Goal: Task Accomplishment & Management: Complete application form

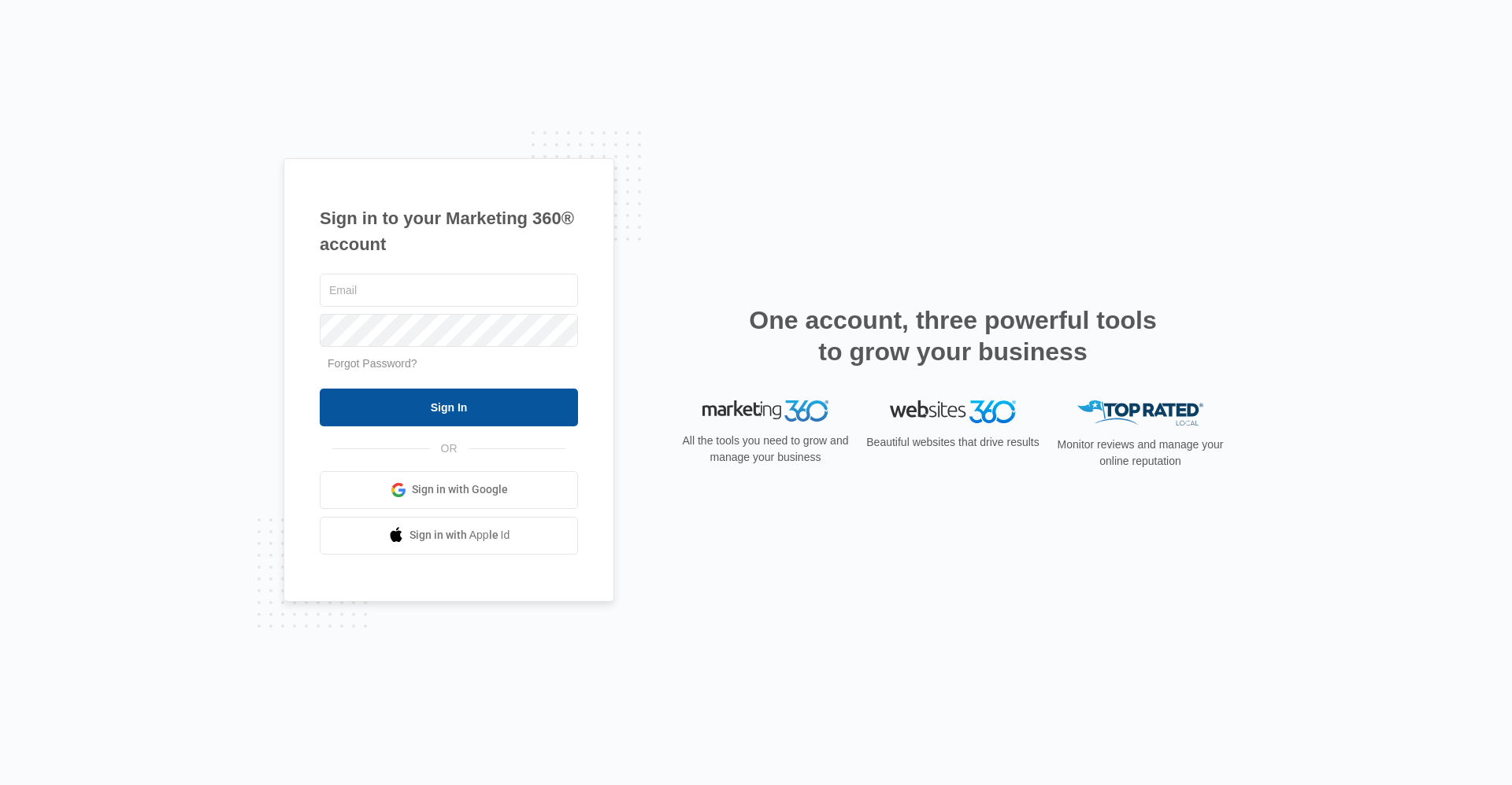
type input "frassist@vintage-corp.com"
click at [412, 404] on input "Sign In" at bounding box center [449, 407] width 259 height 38
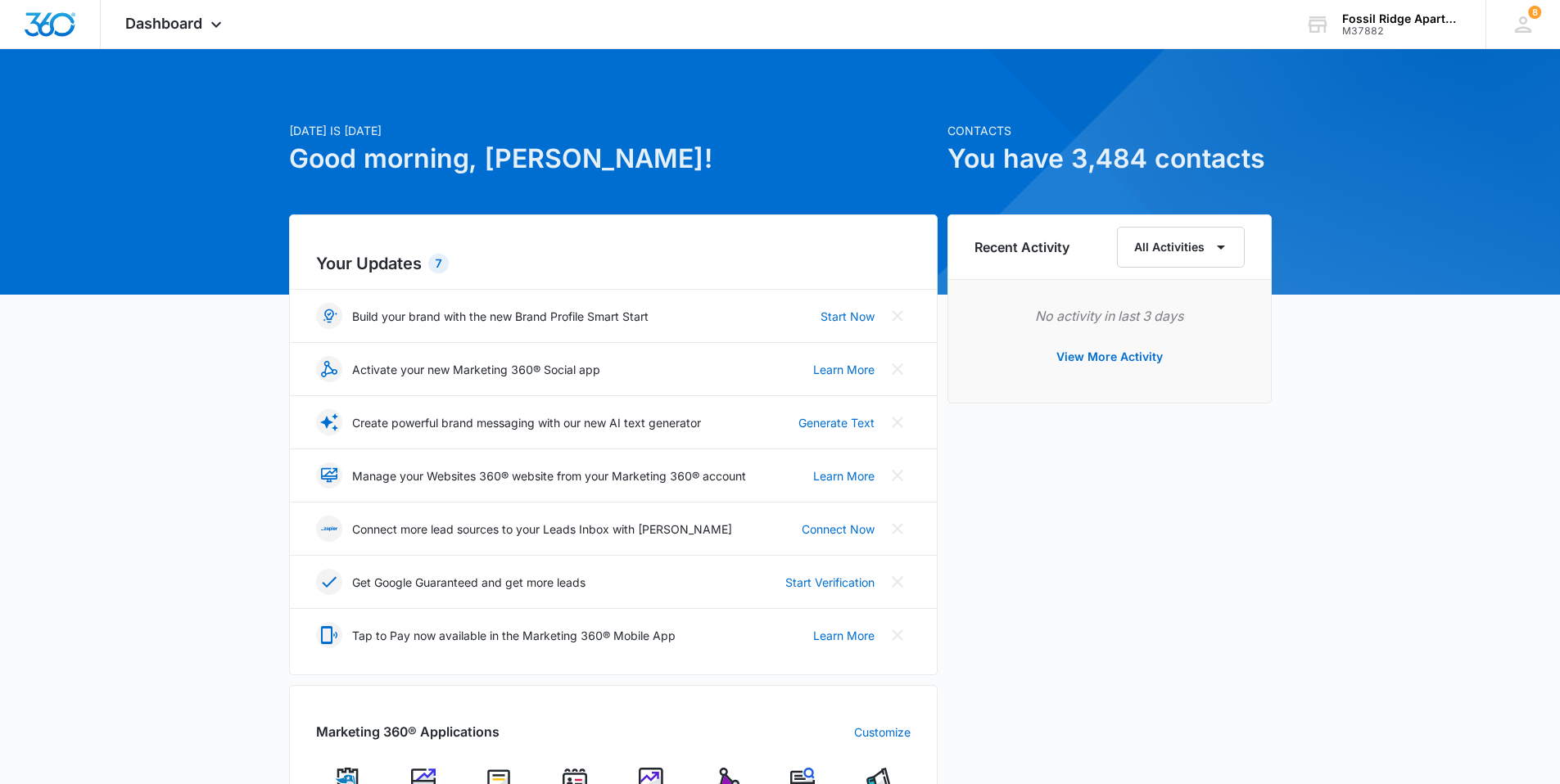
click at [579, 774] on img at bounding box center [574, 780] width 24 height 24
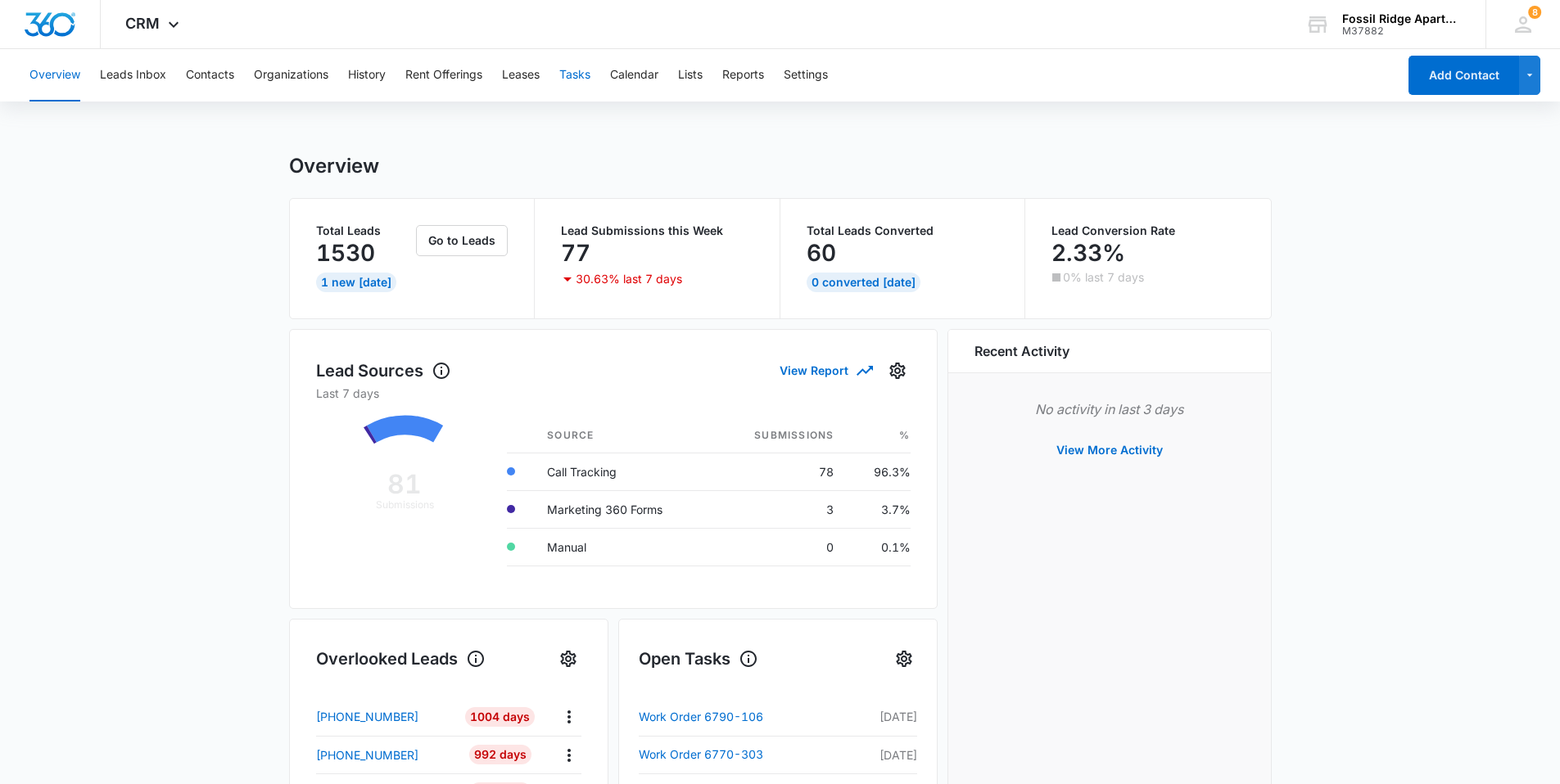
click at [582, 75] on button "Tasks" at bounding box center [575, 75] width 31 height 53
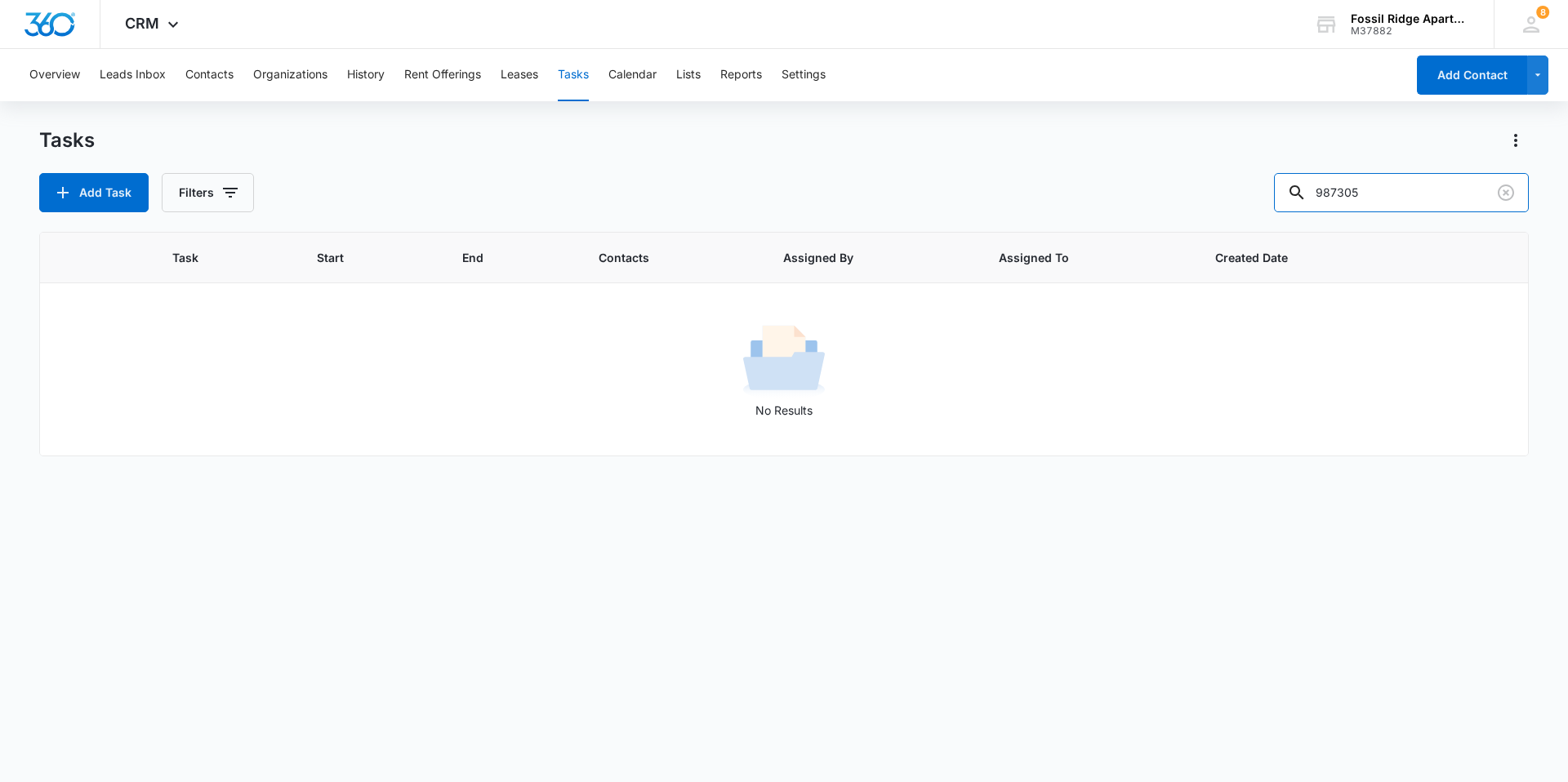
drag, startPoint x: 1387, startPoint y: 193, endPoint x: 1249, endPoint y: 202, distance: 138.3
click at [1249, 202] on div "Add Task Filters 987305" at bounding box center [784, 192] width 1489 height 39
click at [215, 72] on button "Contacts" at bounding box center [210, 75] width 48 height 53
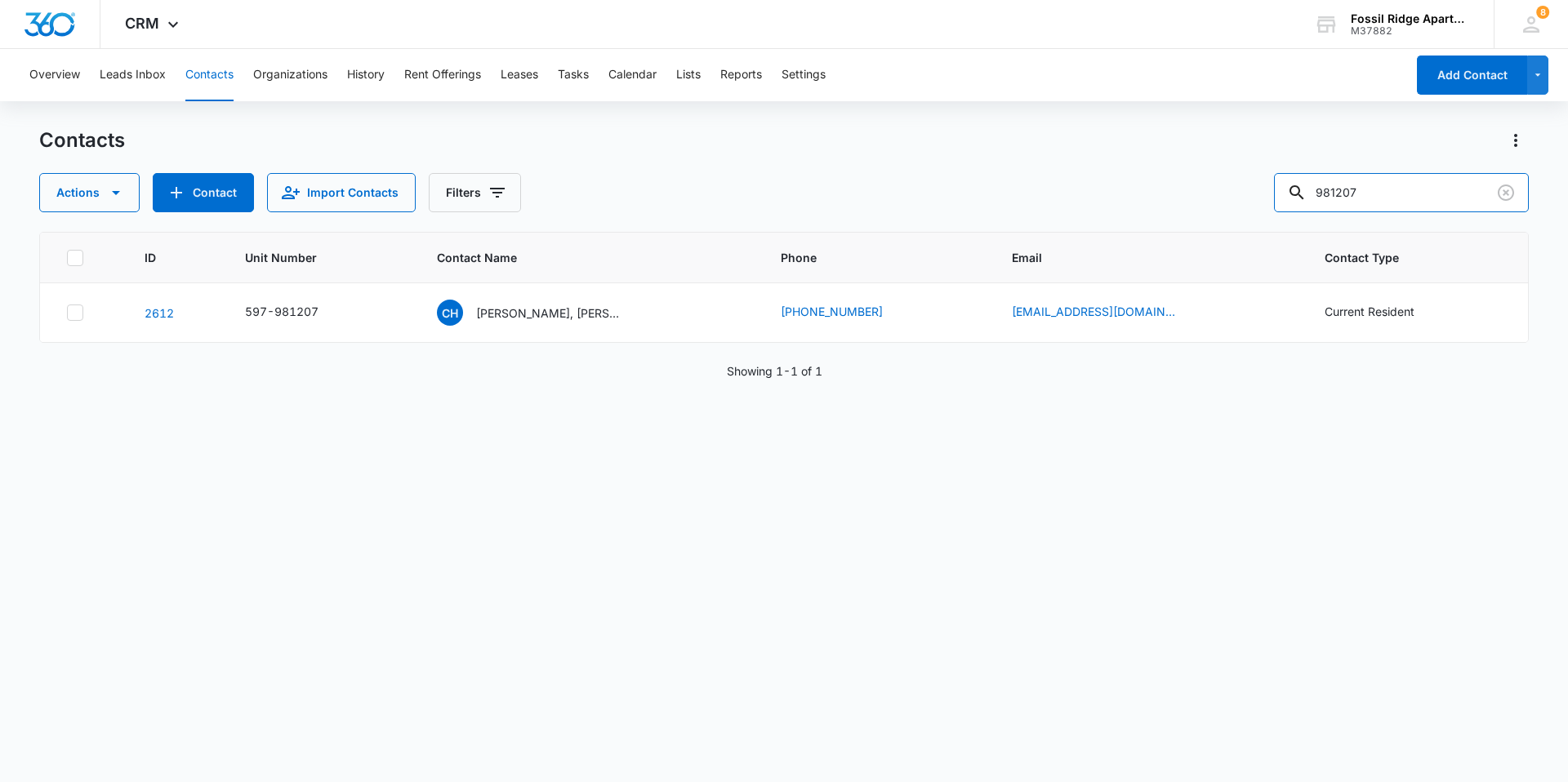
drag, startPoint x: 1386, startPoint y: 193, endPoint x: 1288, endPoint y: 202, distance: 98.4
click at [1288, 202] on div "Actions Contact Import Contacts Filters 981207" at bounding box center [784, 192] width 1489 height 39
type input "901101"
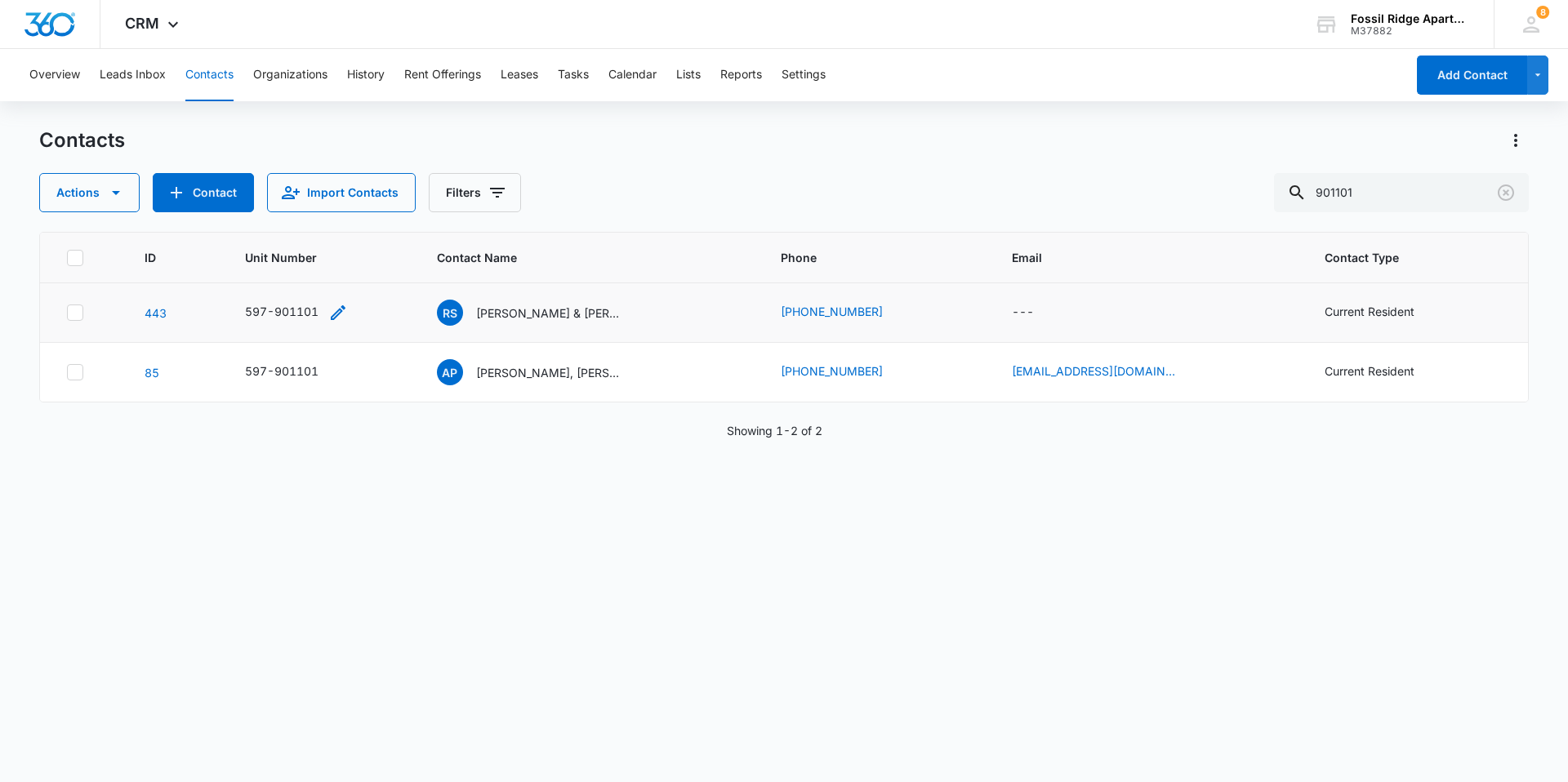
click at [341, 312] on icon "Unit Number - 597-901101 - Select to Edit Field" at bounding box center [338, 313] width 15 height 15
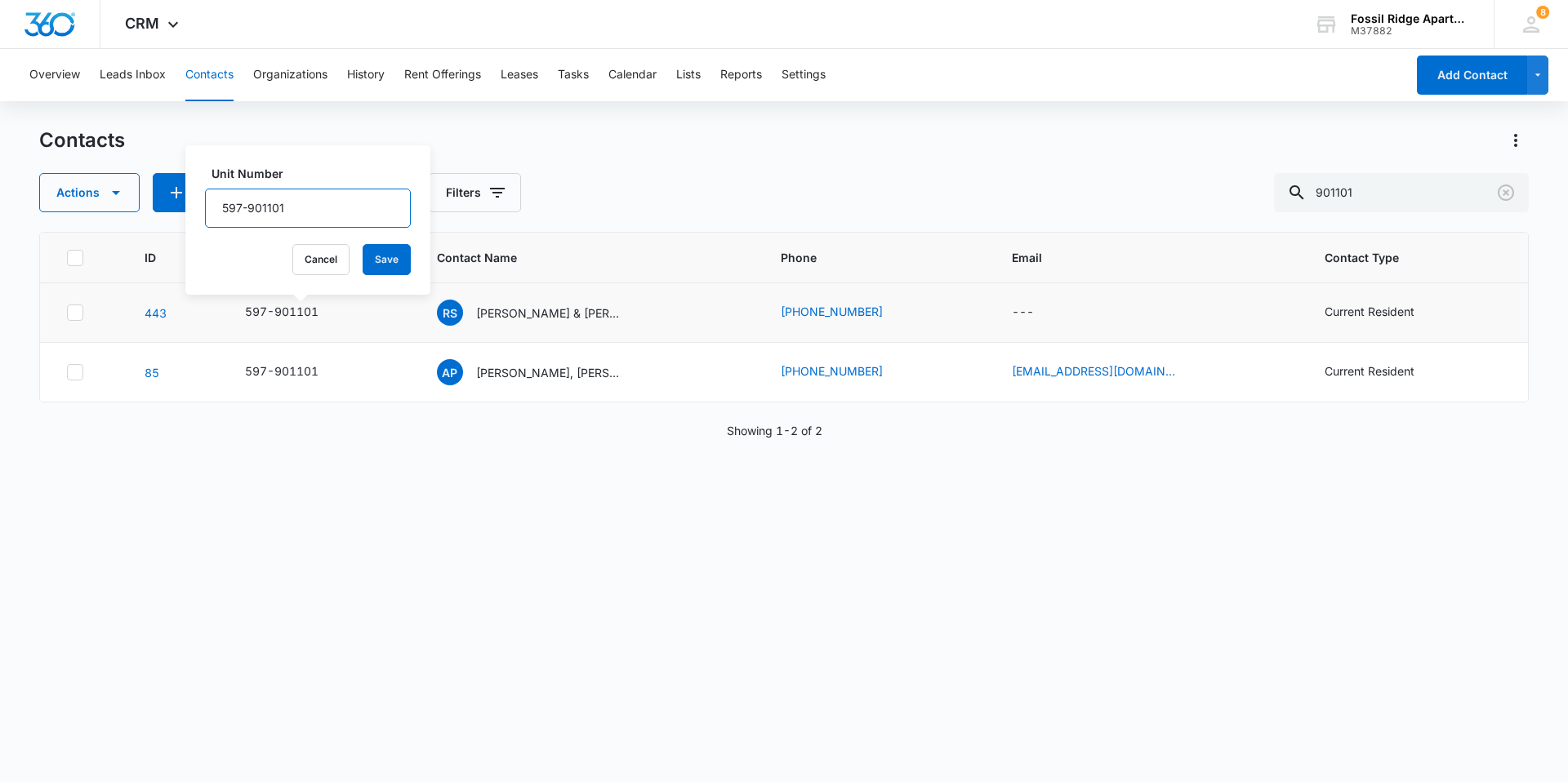
click at [302, 219] on input "597-901101" at bounding box center [307, 208] width 206 height 39
type input "597-901101 (F)"
click at [368, 261] on button "Save" at bounding box center [387, 259] width 48 height 31
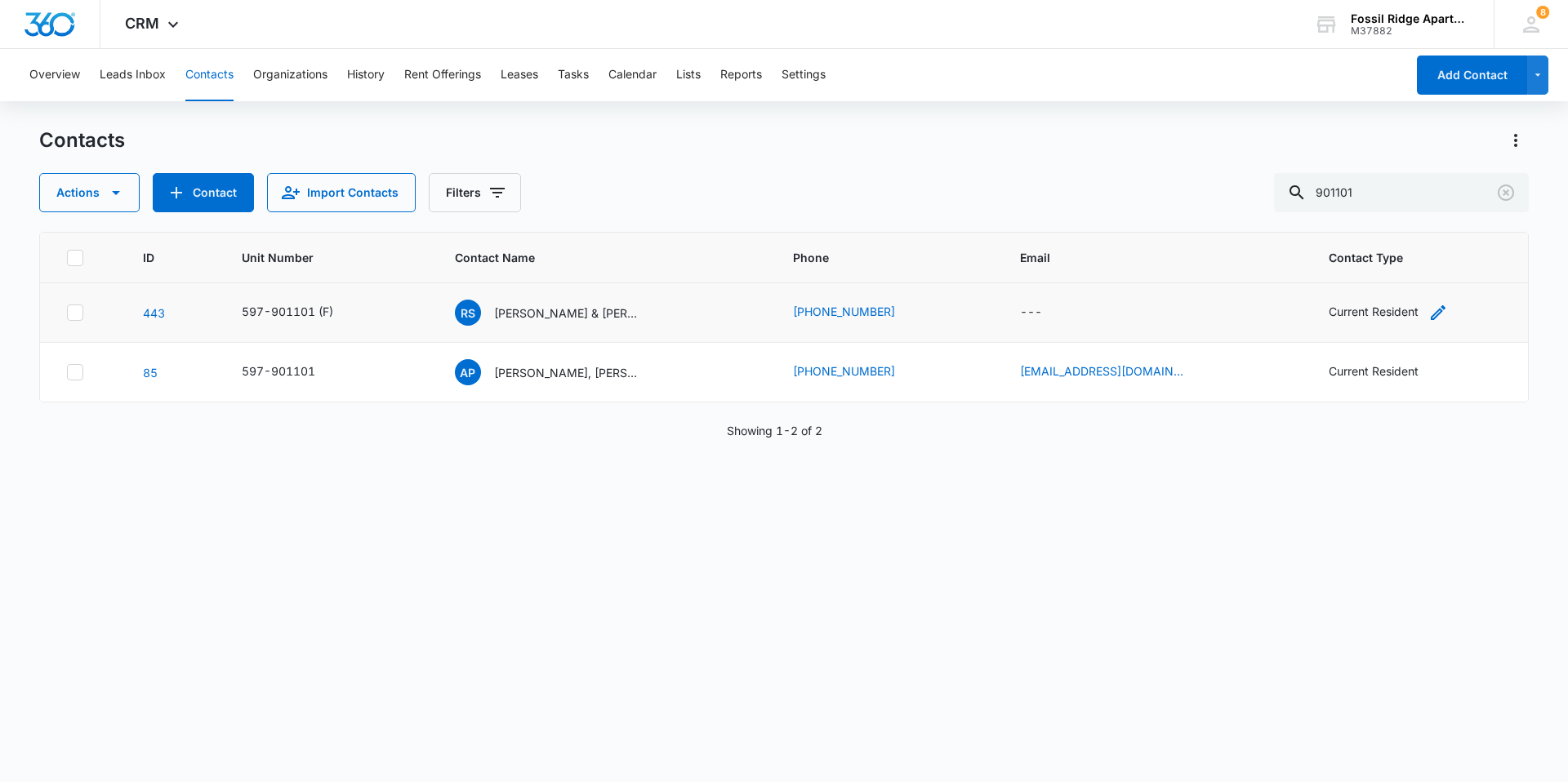
click at [1360, 315] on div "Current Resident" at bounding box center [1373, 312] width 90 height 18
click at [1392, 204] on icon "Remove Current Resident" at bounding box center [1396, 207] width 12 height 13
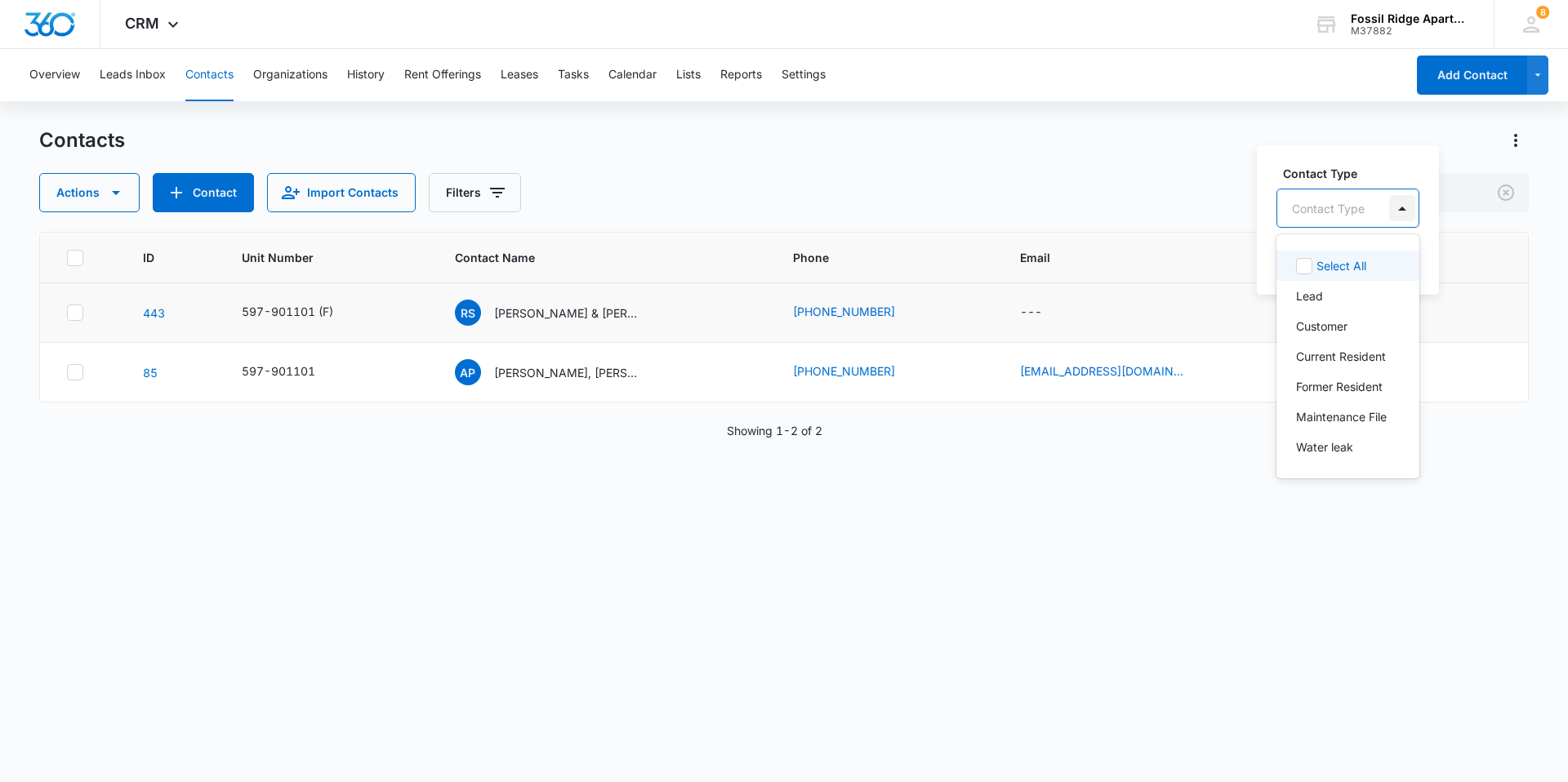
drag, startPoint x: 1399, startPoint y: 211, endPoint x: 1376, endPoint y: 240, distance: 37.0
click at [1392, 226] on div at bounding box center [1402, 208] width 33 height 38
click at [1312, 381] on p "Former Resident" at bounding box center [1339, 387] width 87 height 18
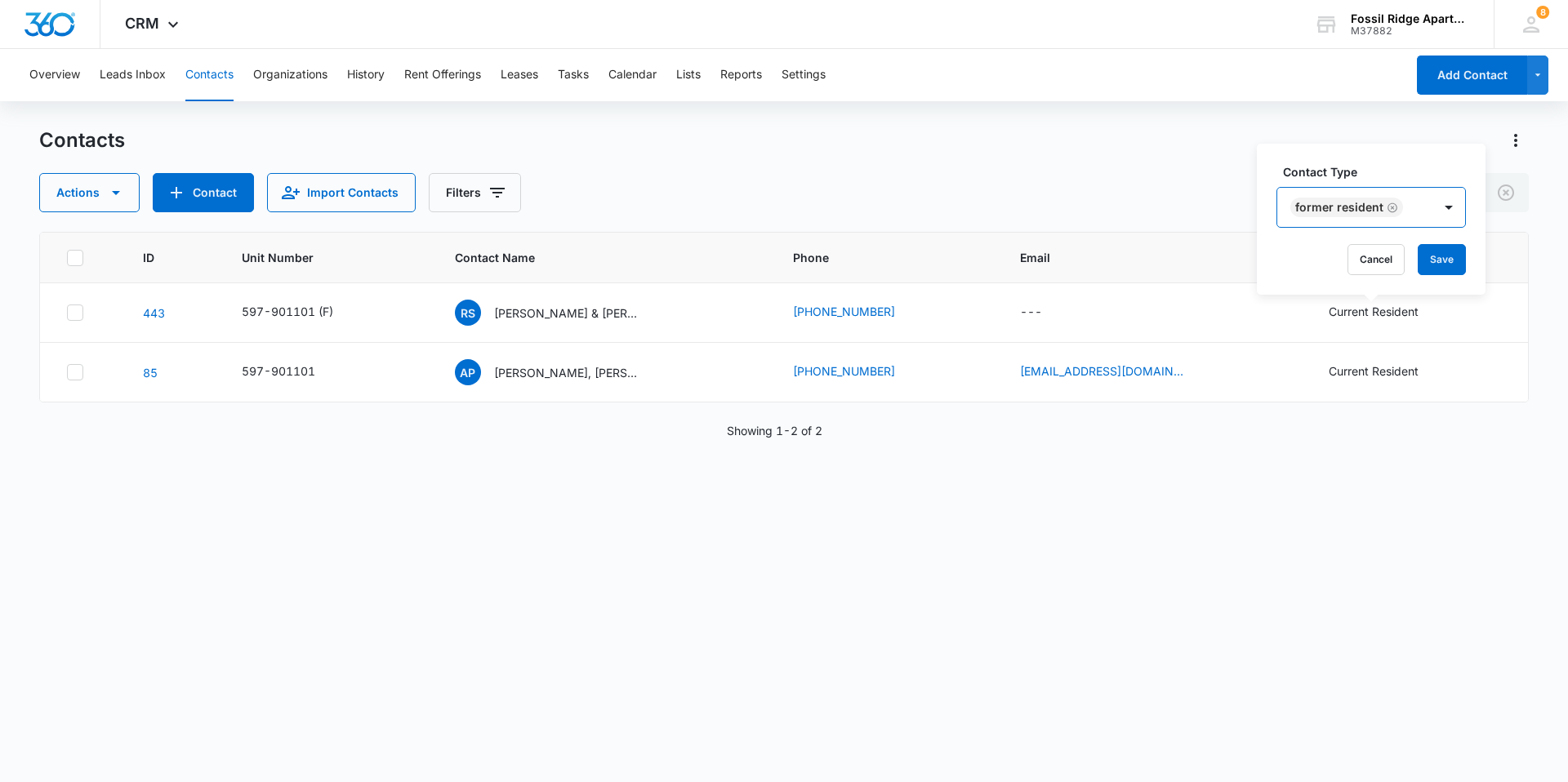
click at [1420, 217] on div "Former Resident" at bounding box center [1355, 207] width 155 height 39
click at [1422, 259] on button "Save" at bounding box center [1442, 259] width 48 height 31
click at [534, 373] on p "Adrienne Poppen, Steven Eshleman" at bounding box center [567, 373] width 147 height 18
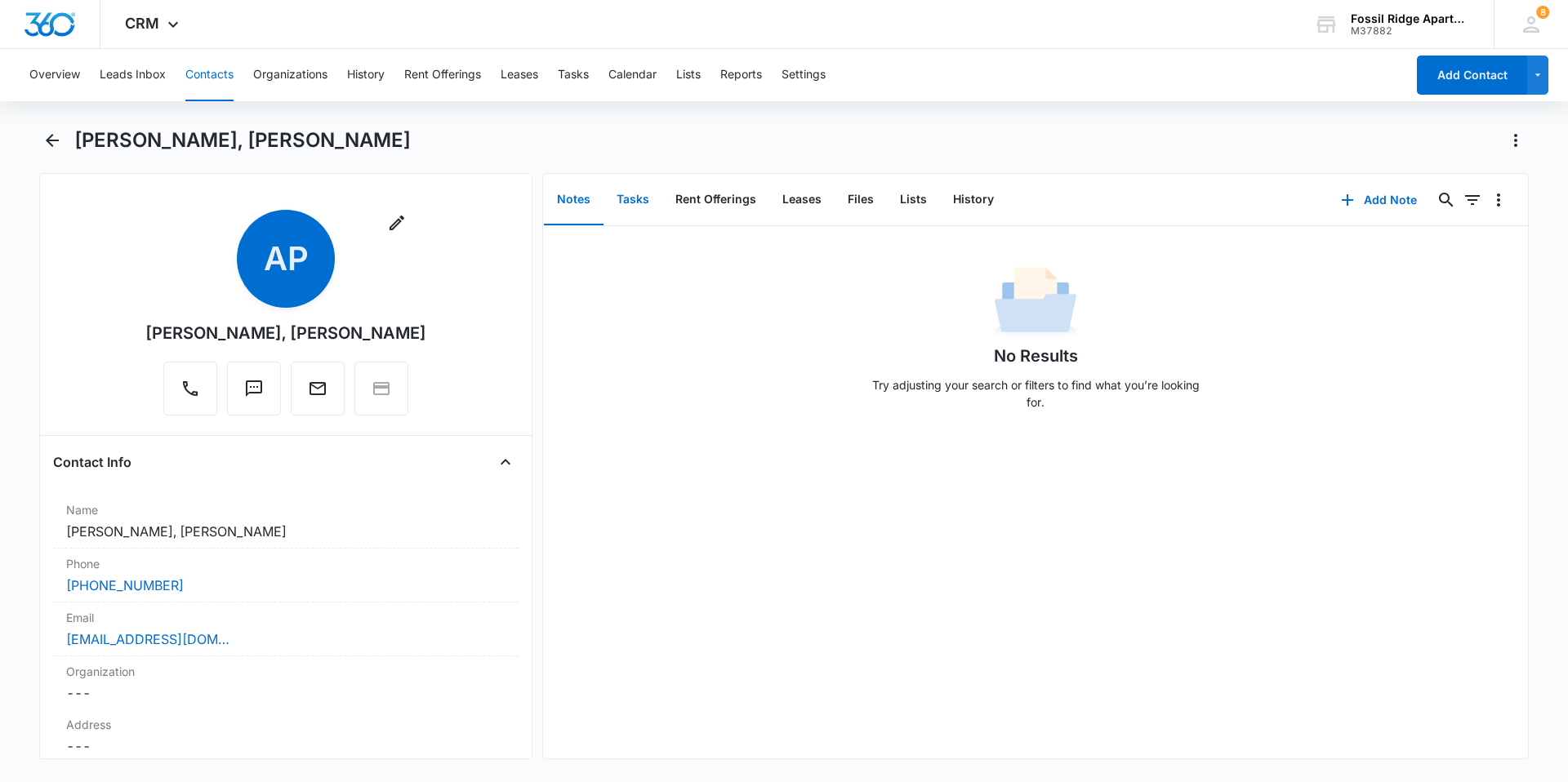
click at [636, 201] on button "Tasks" at bounding box center [632, 200] width 58 height 51
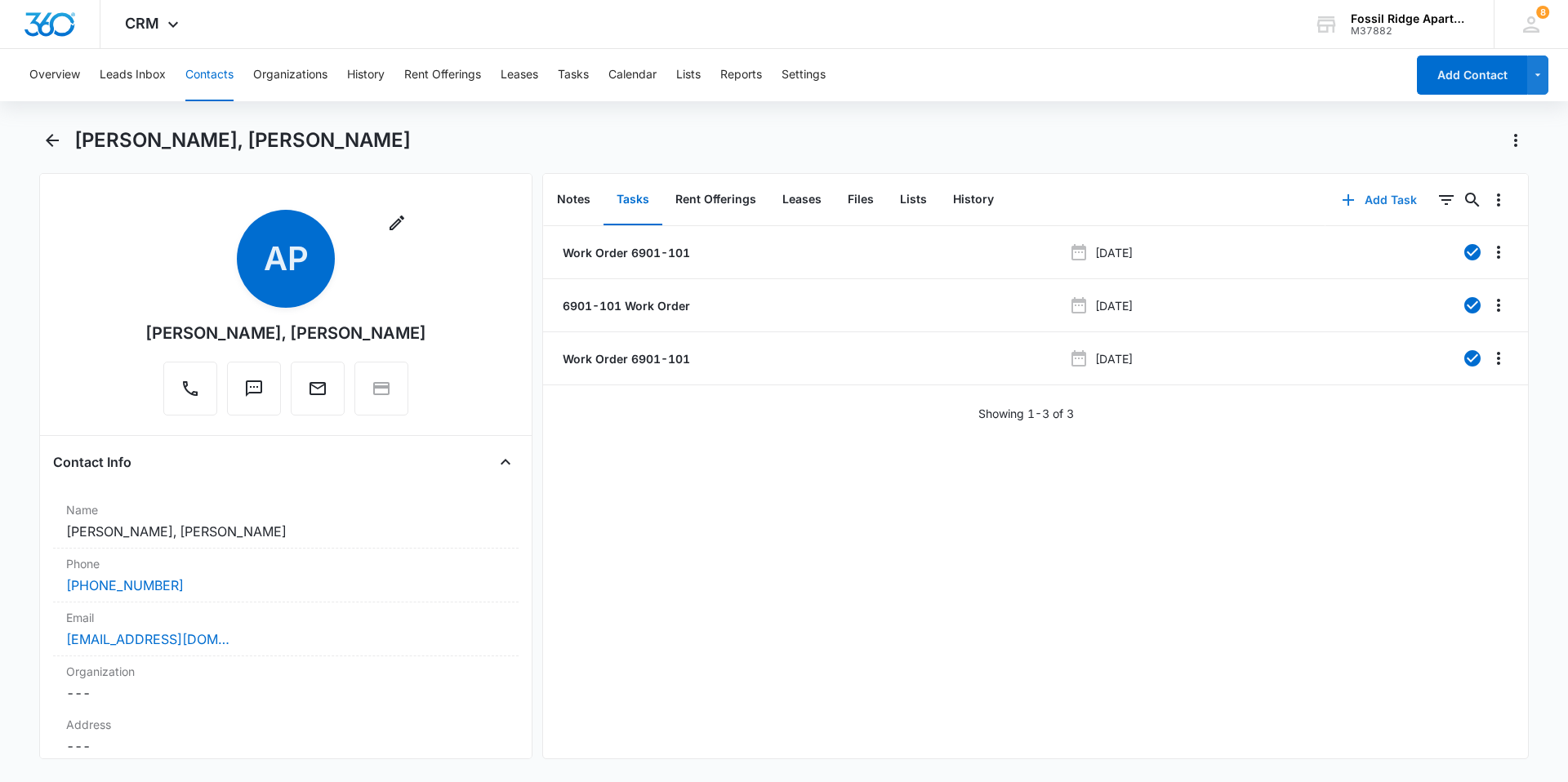
click at [1342, 199] on icon "button" at bounding box center [1348, 201] width 12 height 12
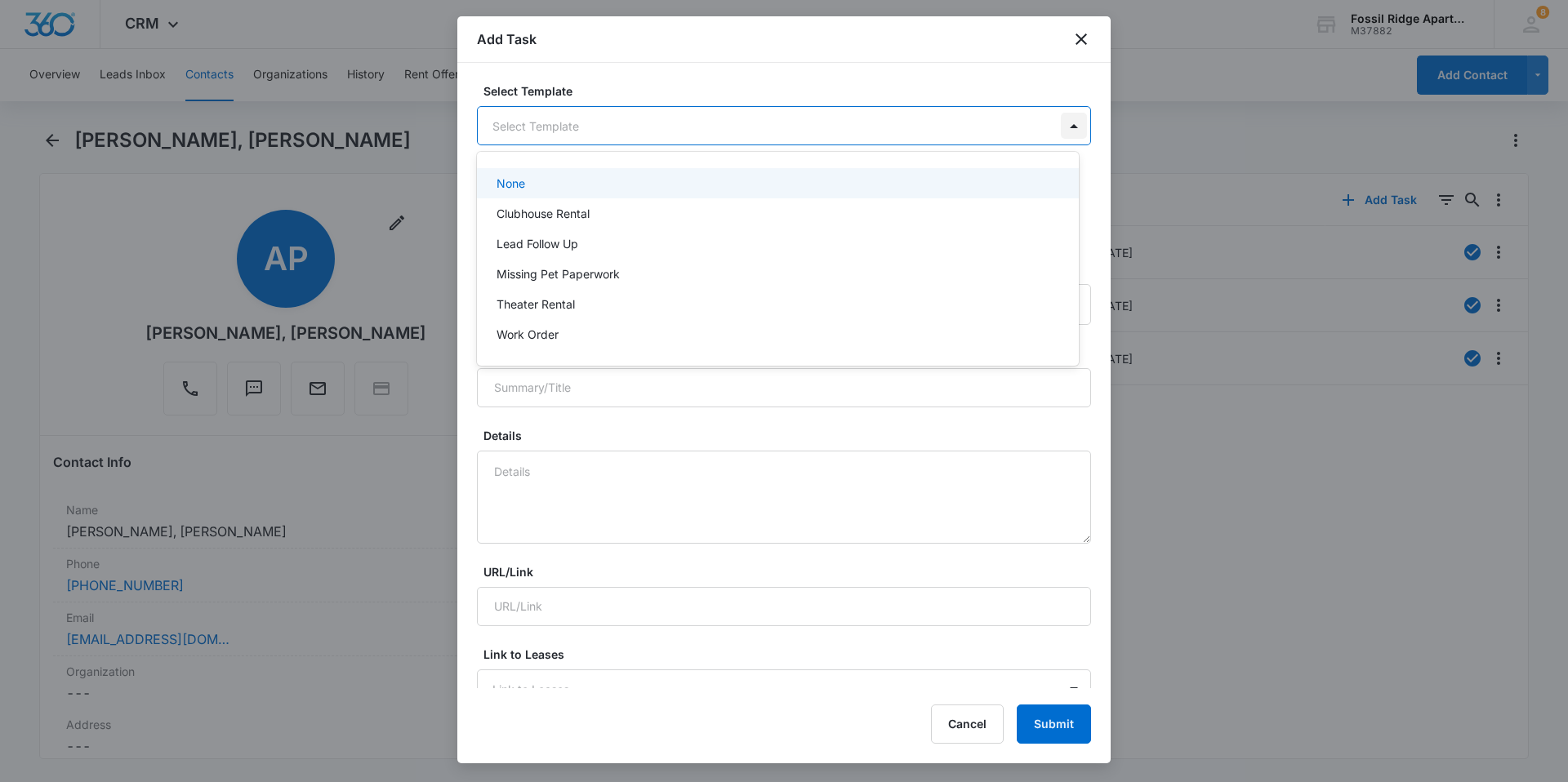
click at [1063, 129] on body "CRM Apps Reputation Websites Forms CRM Email Social Content Ads Intelligence Fi…" at bounding box center [784, 391] width 1568 height 782
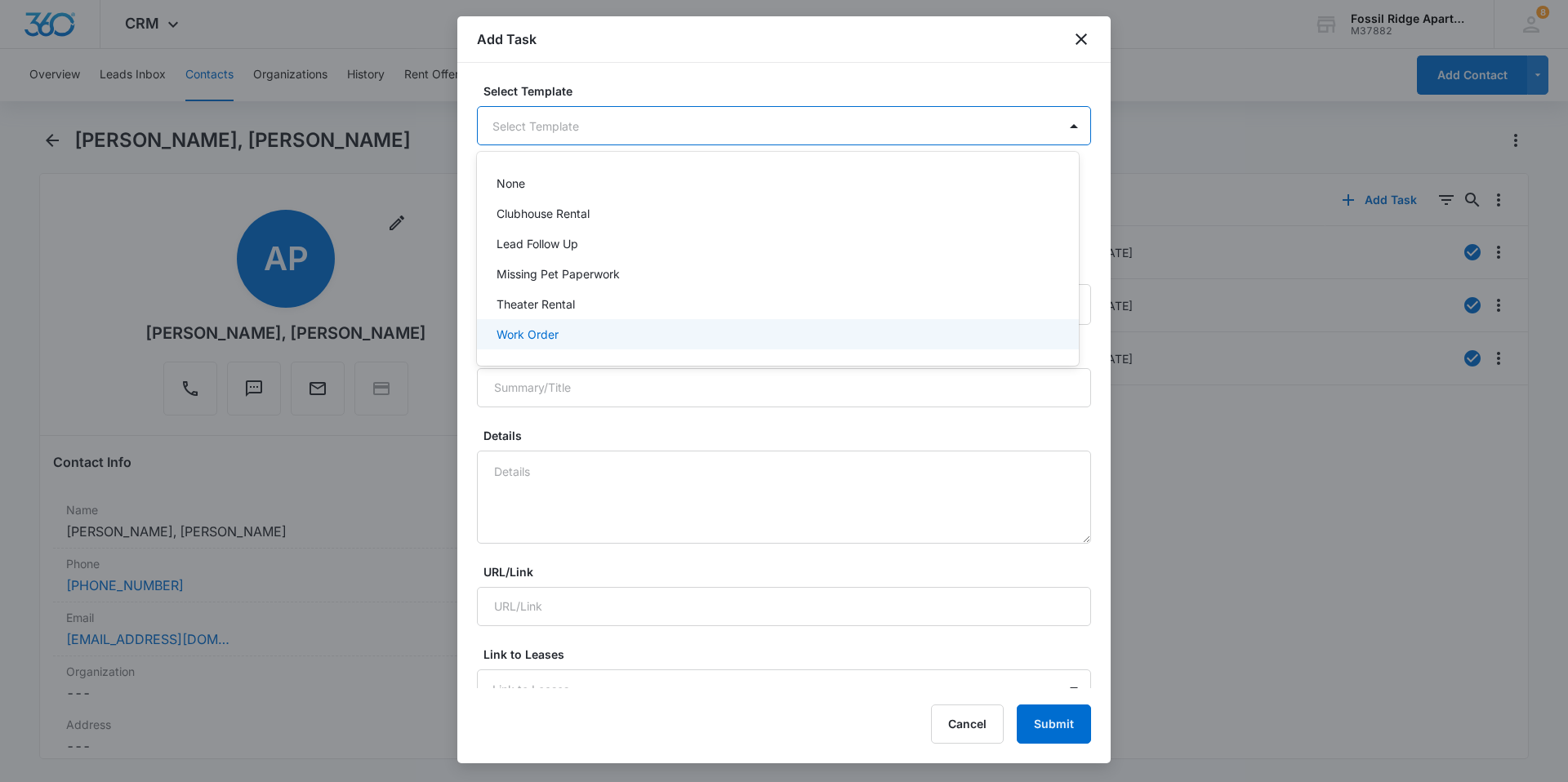
click at [515, 333] on p "Work Order" at bounding box center [527, 334] width 62 height 18
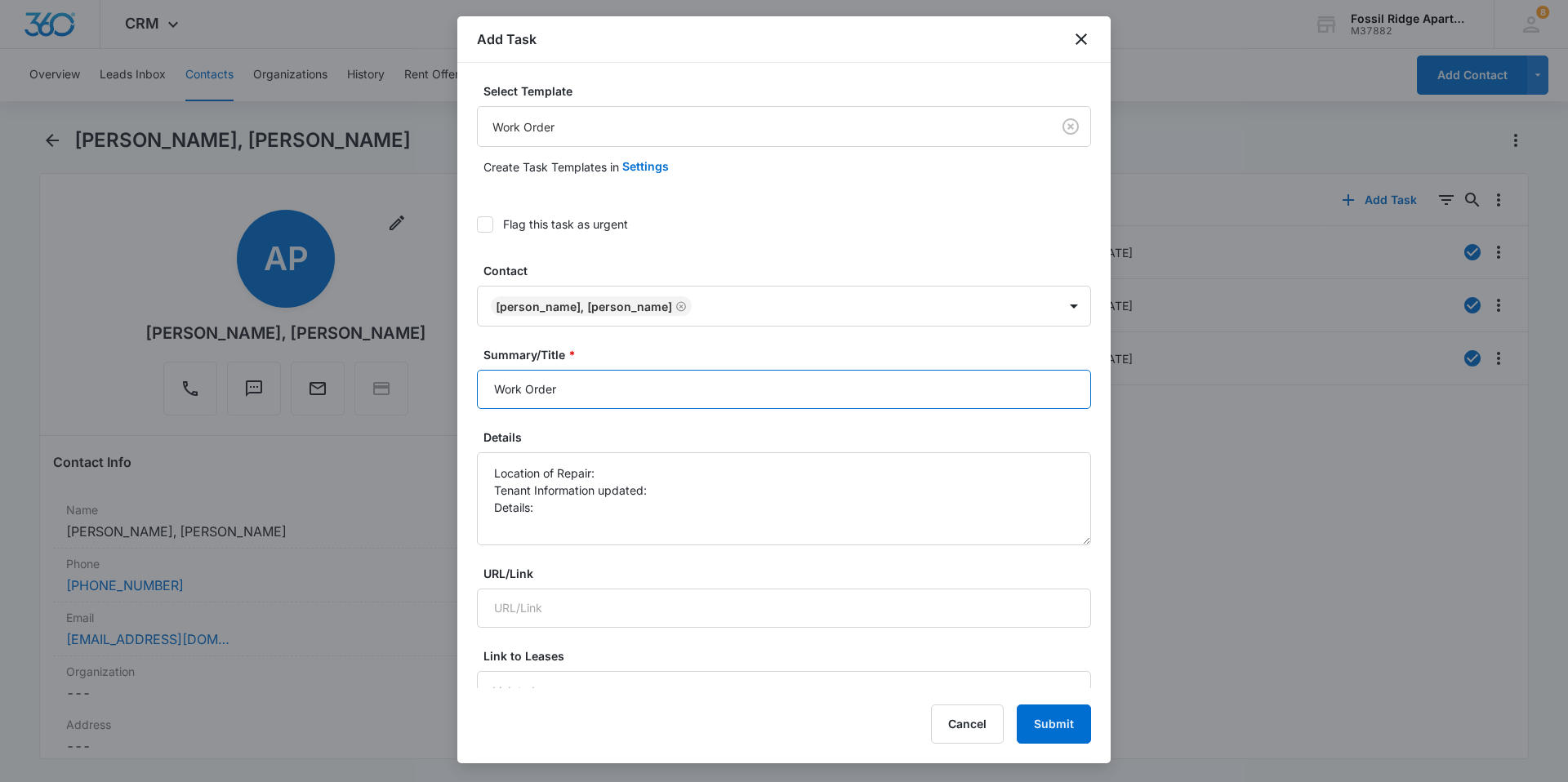
click at [591, 395] on input "Work Order" at bounding box center [784, 389] width 614 height 39
type input "Work Order 6901-101"
click at [605, 470] on textarea "Location of Repair: Tenant Information updated: Details:" at bounding box center [784, 498] width 614 height 93
click at [675, 493] on textarea "Location of Repair: front door Tenant Information updated: Details:" at bounding box center [784, 498] width 614 height 93
click at [558, 513] on textarea "Location of Repair: front door Tenant Information updated: yes Details:" at bounding box center [784, 498] width 614 height 93
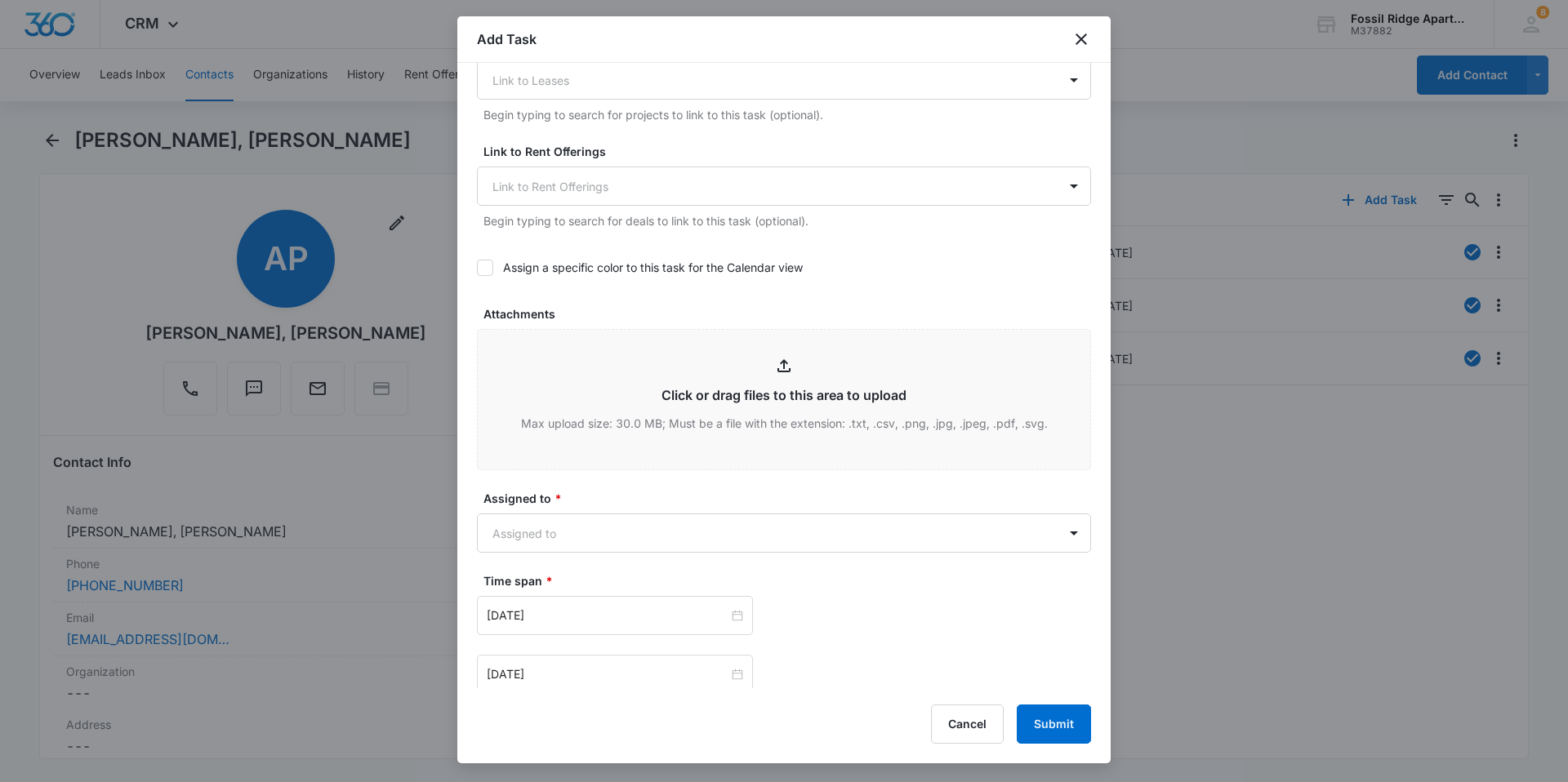
scroll to position [653, 0]
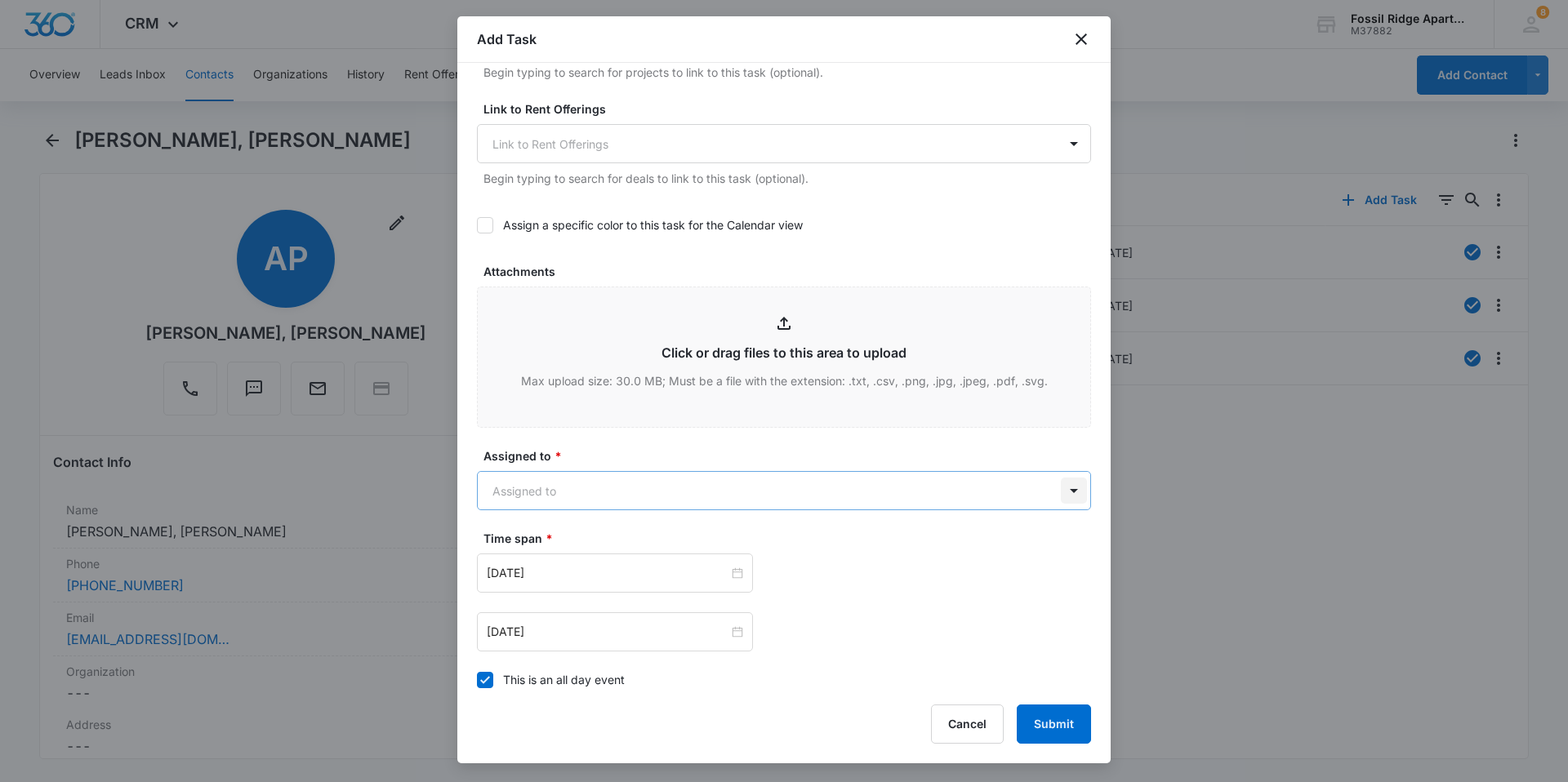
type textarea "Location of Repair: front door Tenant Information updated: yes Details: Door ha…"
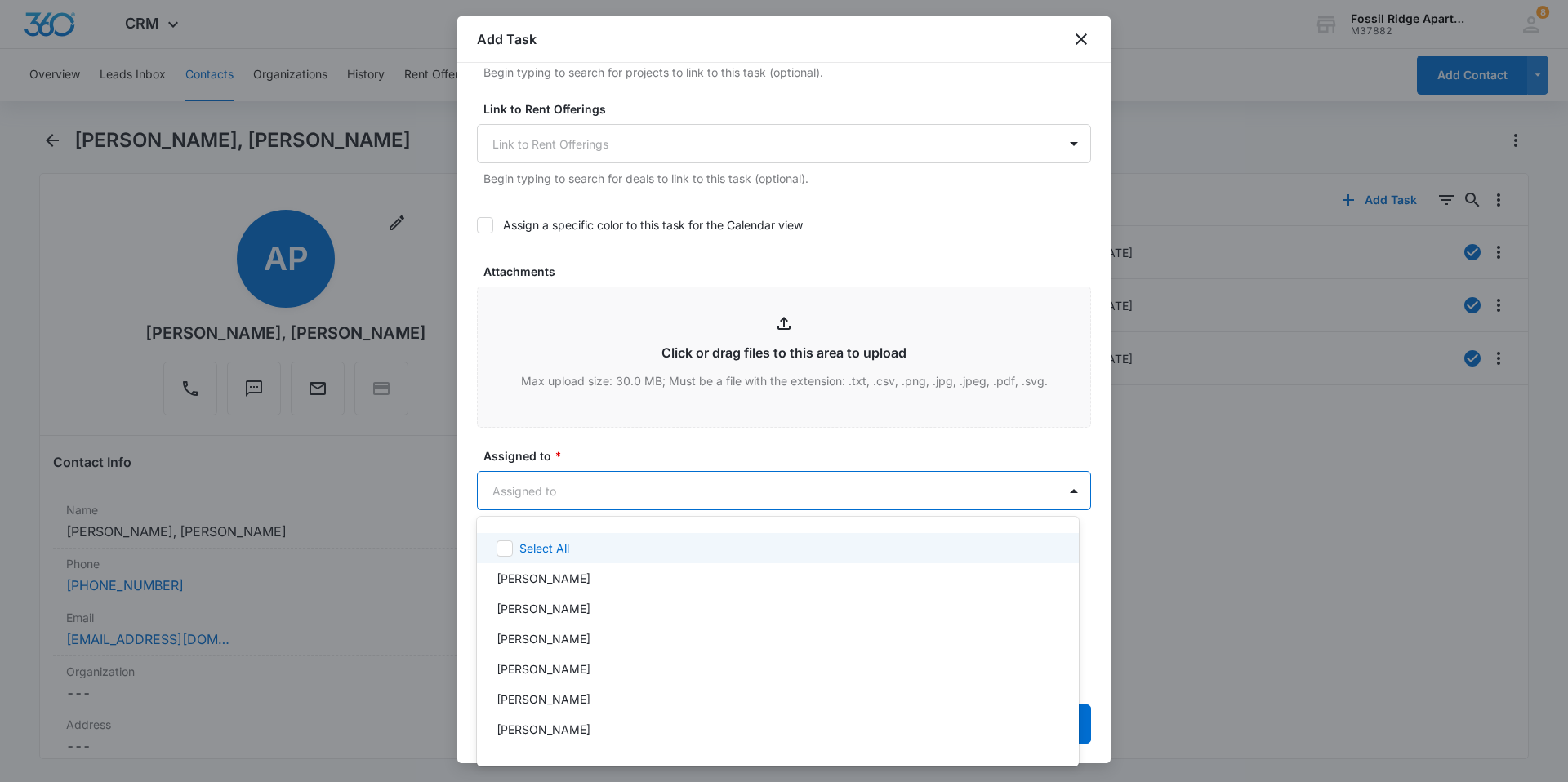
drag, startPoint x: 1058, startPoint y: 485, endPoint x: 857, endPoint y: 470, distance: 201.6
click at [1058, 485] on body "CRM Apps Reputation Websites Forms CRM Email Social Content Ads Intelligence Fi…" at bounding box center [784, 391] width 1568 height 782
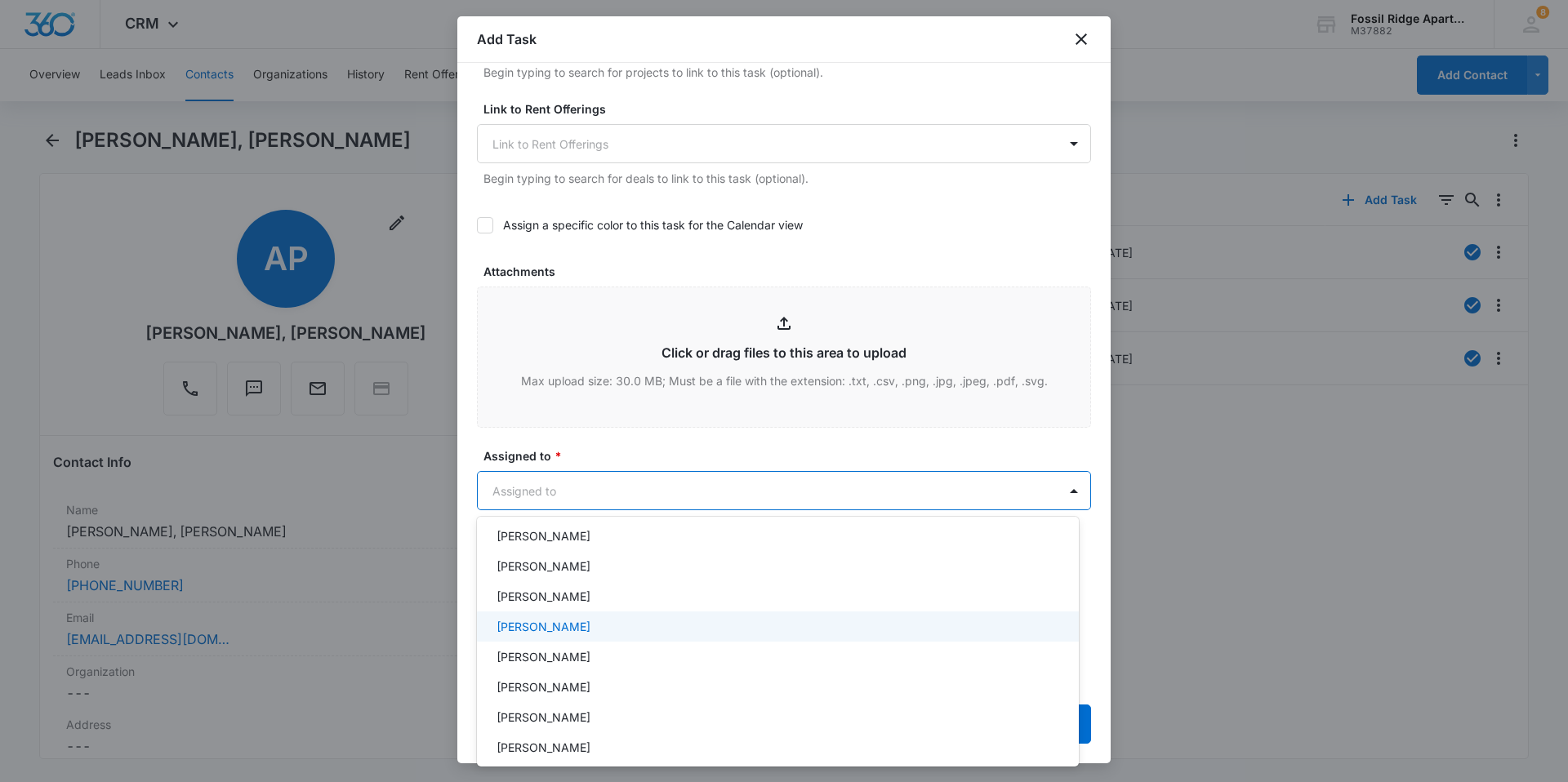
scroll to position [245, 0]
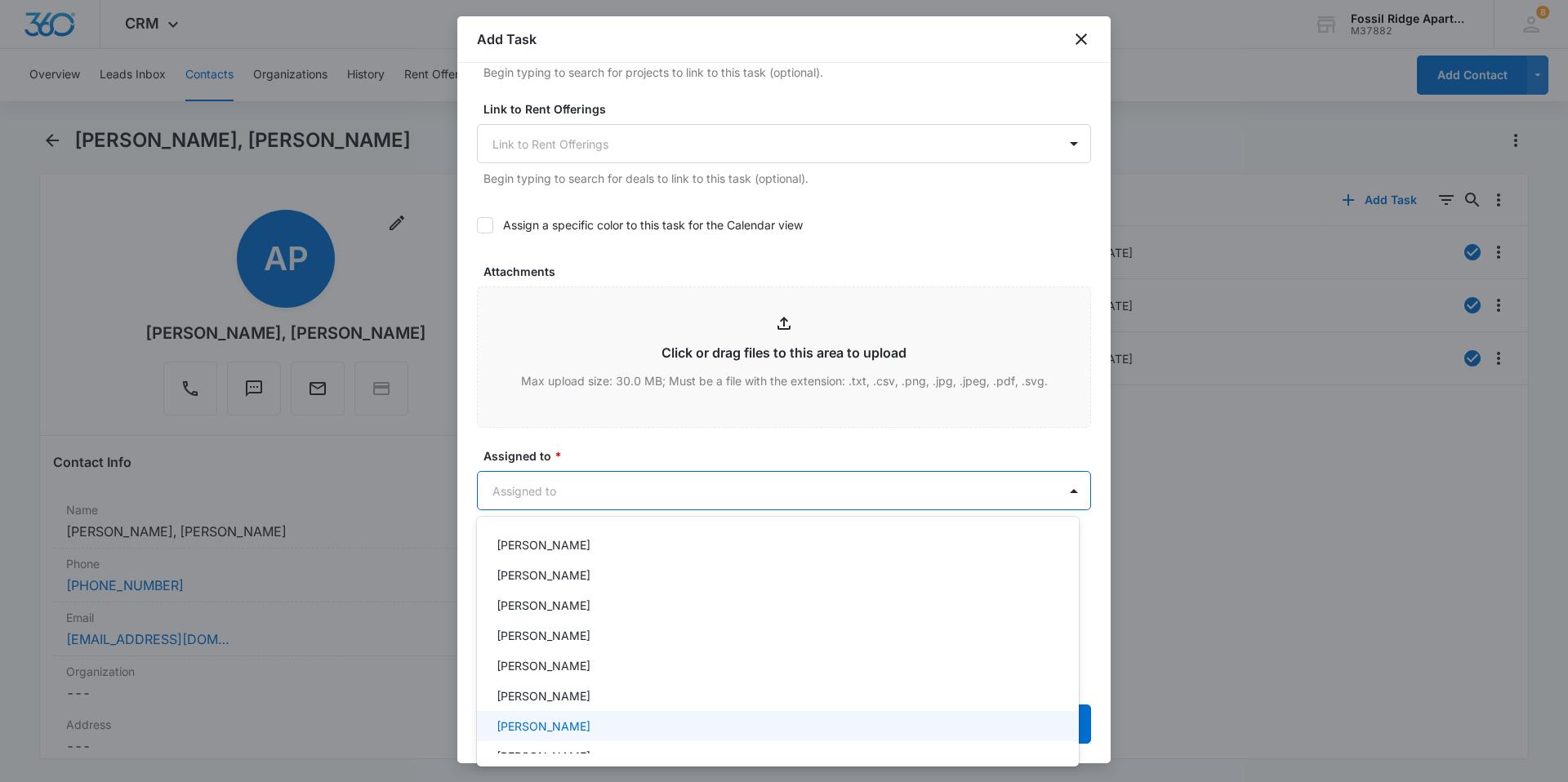
click at [534, 734] on p "Leotis Johnson" at bounding box center [543, 726] width 94 height 18
click at [712, 490] on div at bounding box center [784, 391] width 1568 height 782
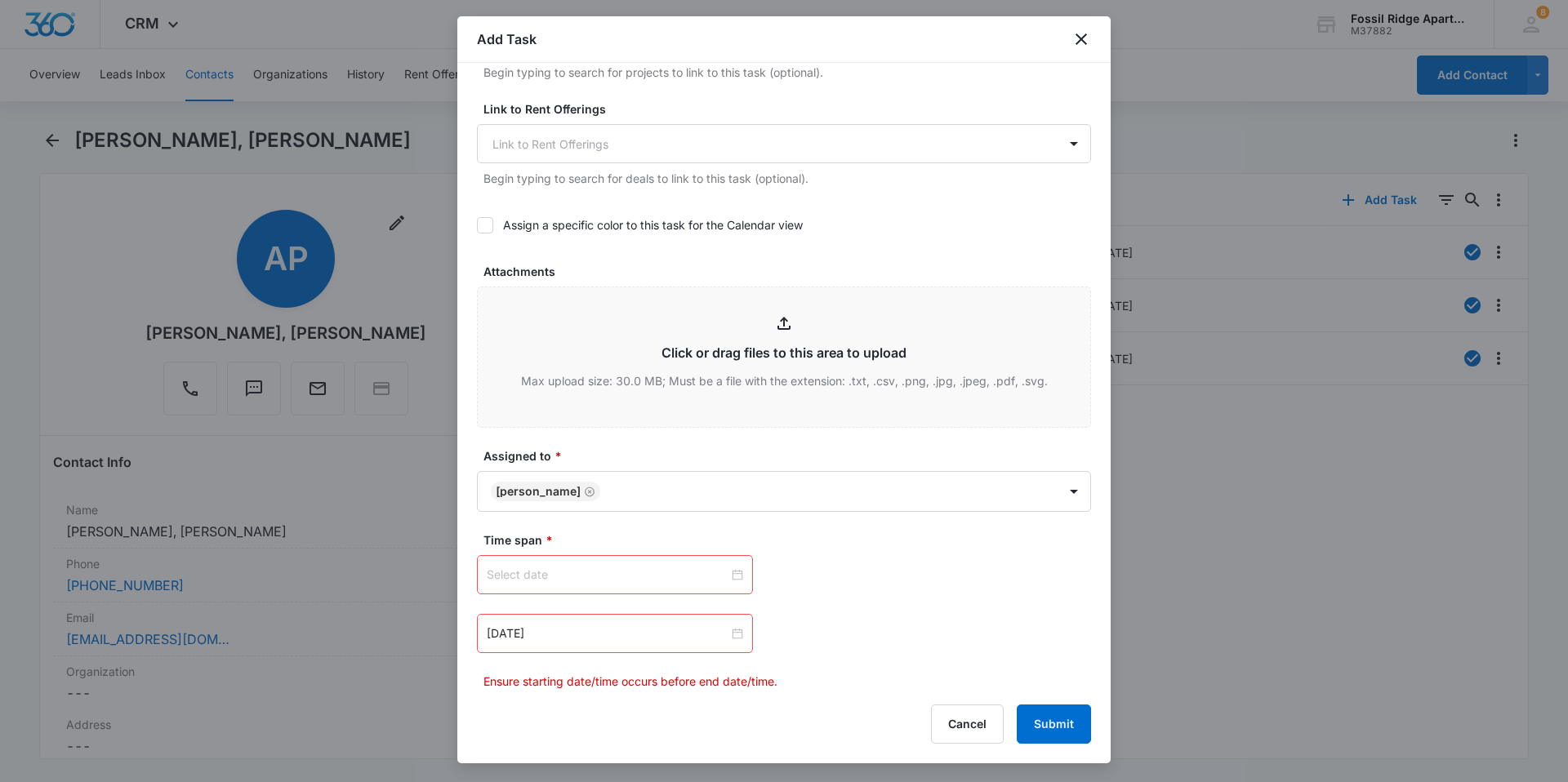
click at [734, 575] on div at bounding box center [615, 575] width 256 height 18
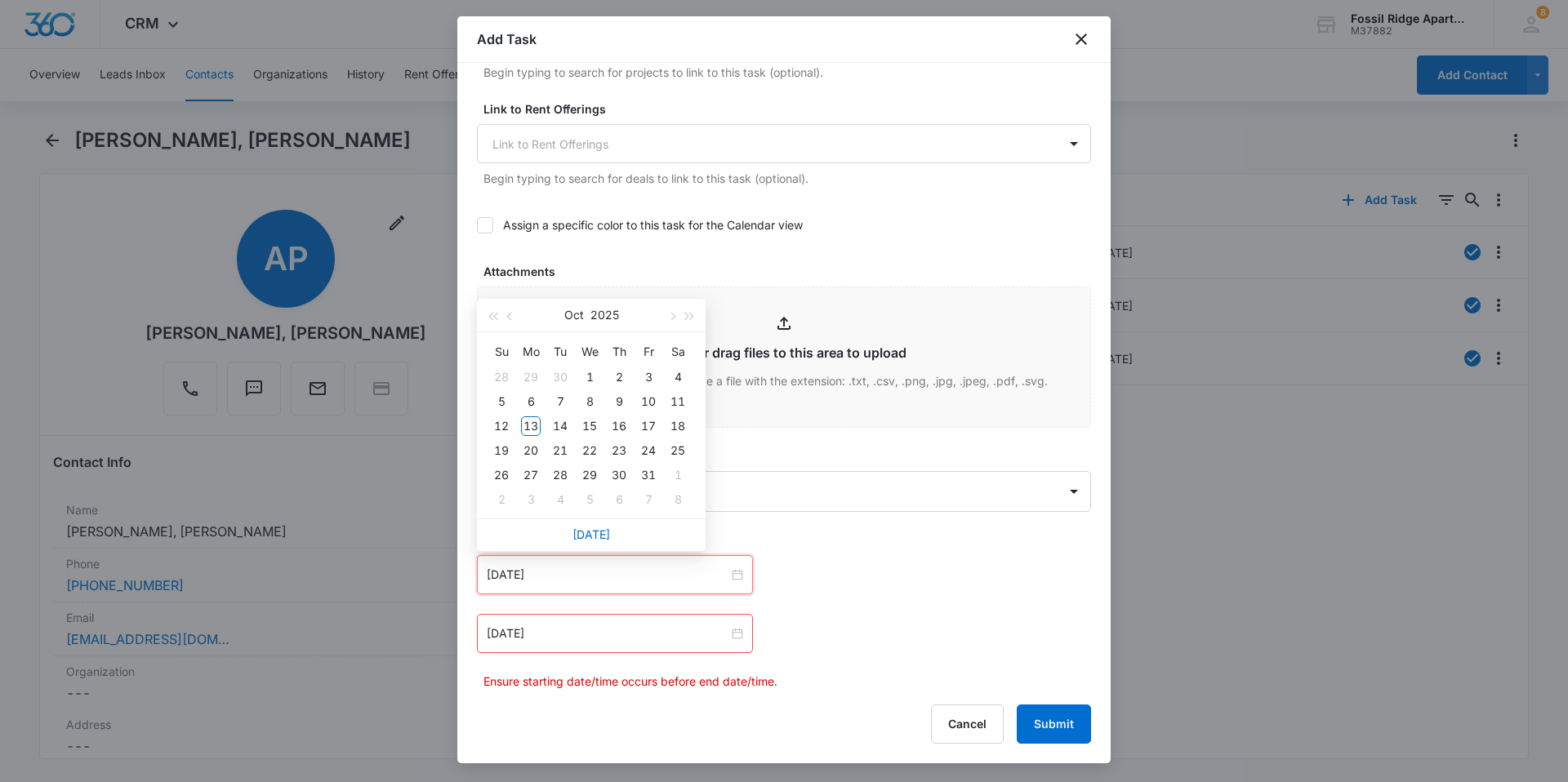
type input "Oct 5, 2025"
type input "Oct 13, 2025"
click at [535, 424] on div "13" at bounding box center [530, 425] width 19 height 19
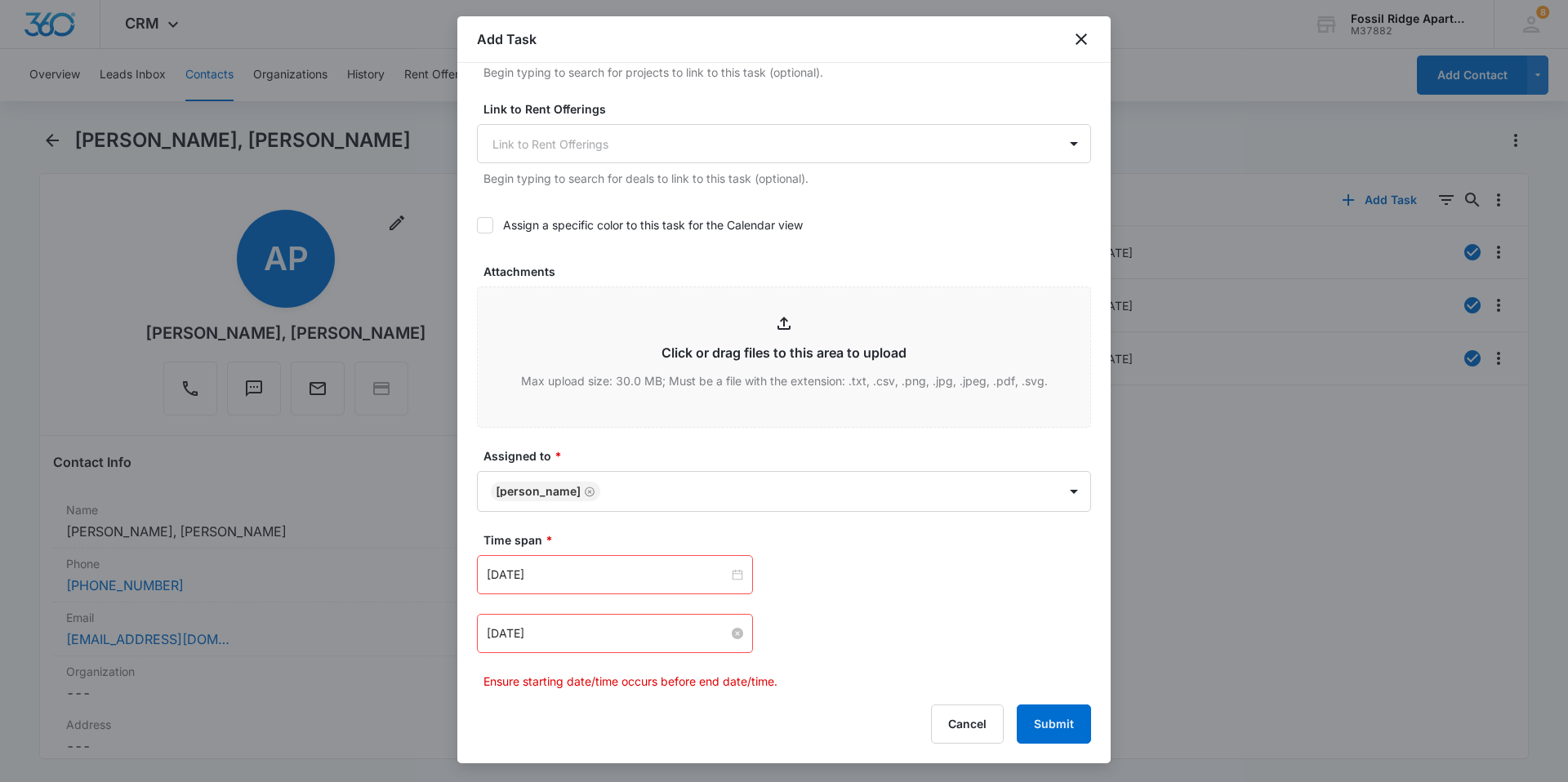
click at [733, 627] on div "Apr 2, 2024" at bounding box center [615, 634] width 256 height 18
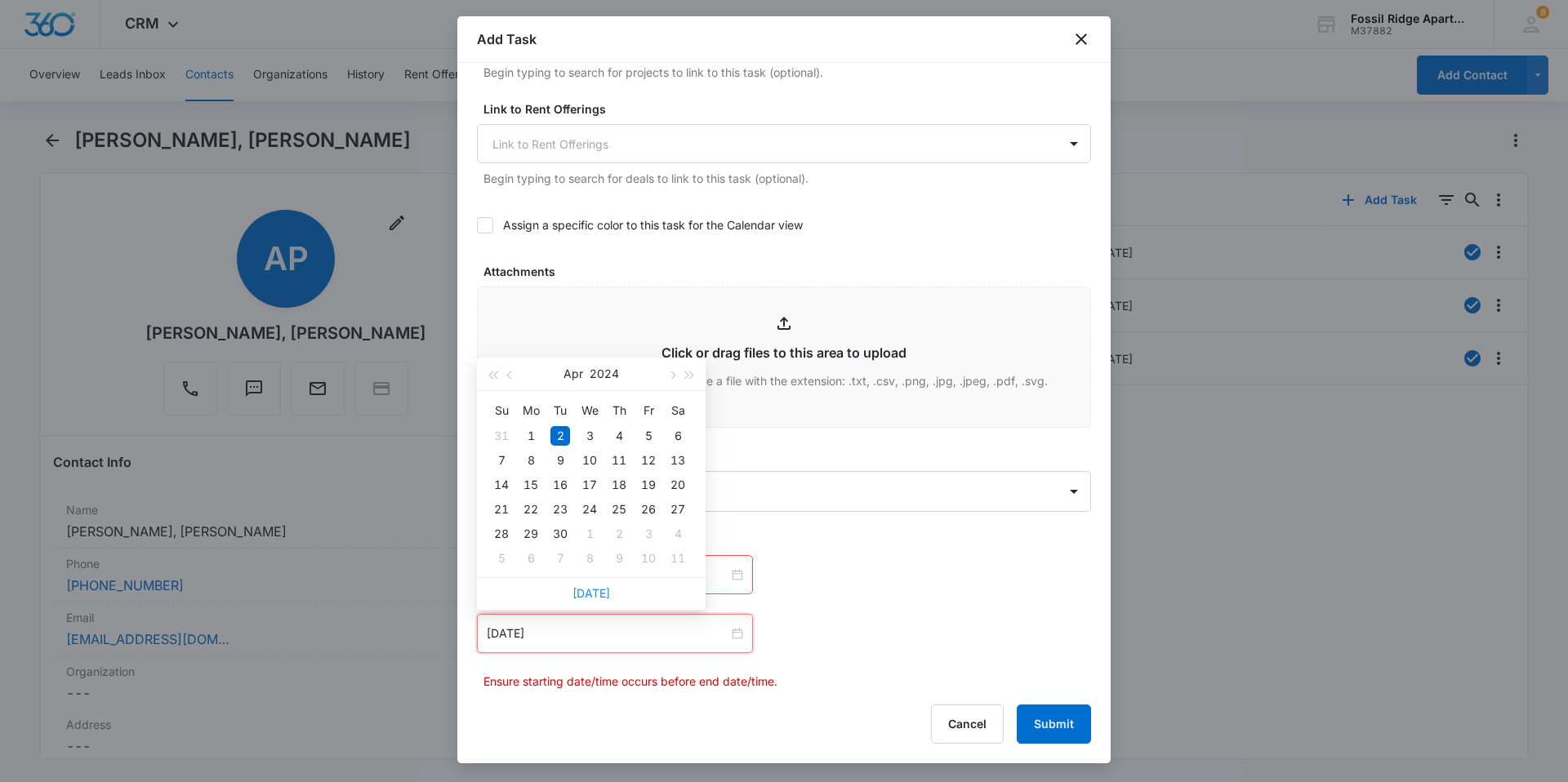
click at [590, 592] on link "Today" at bounding box center [591, 593] width 38 height 14
type input "Oct 13, 2025"
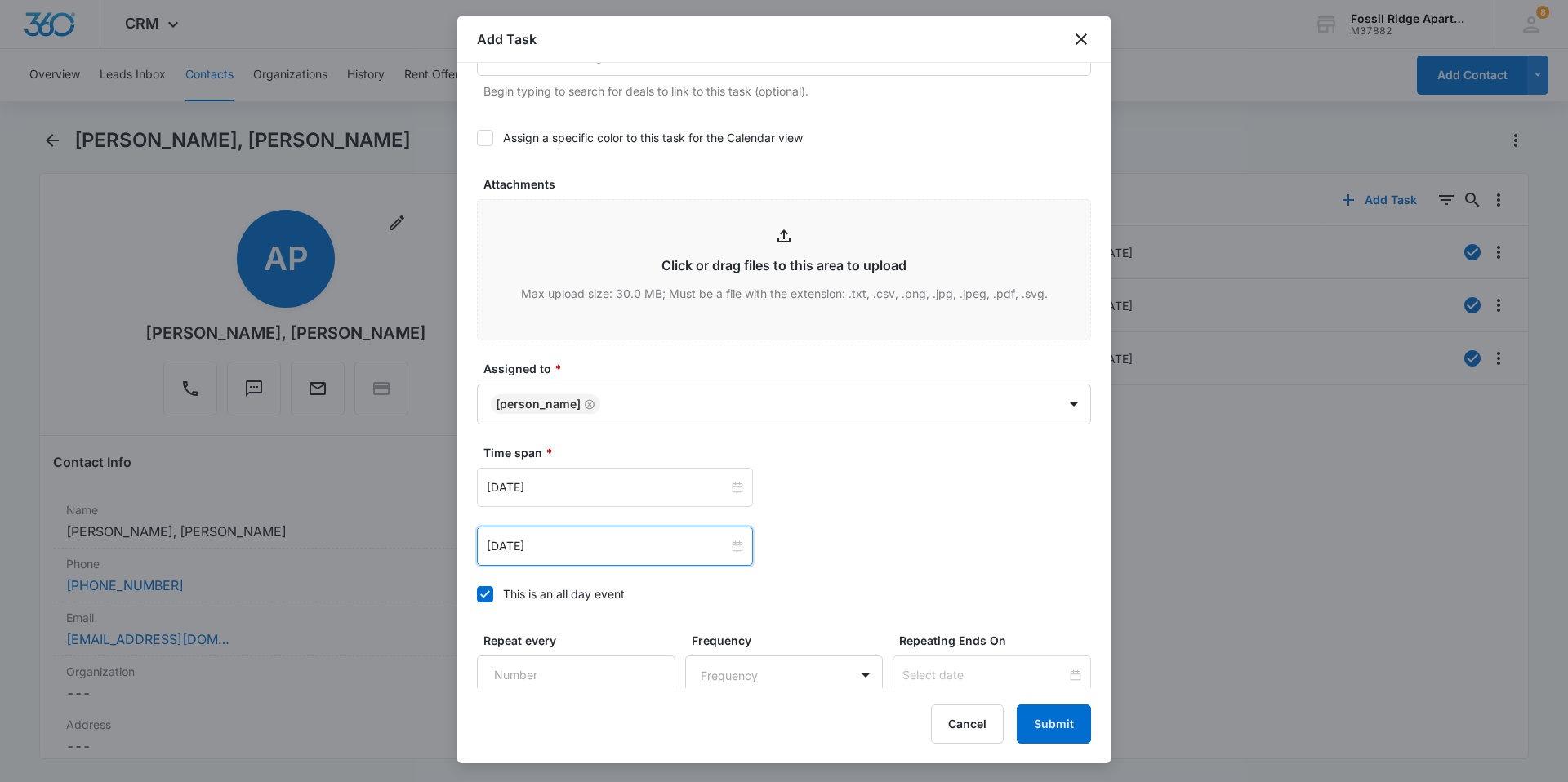
scroll to position [886, 0]
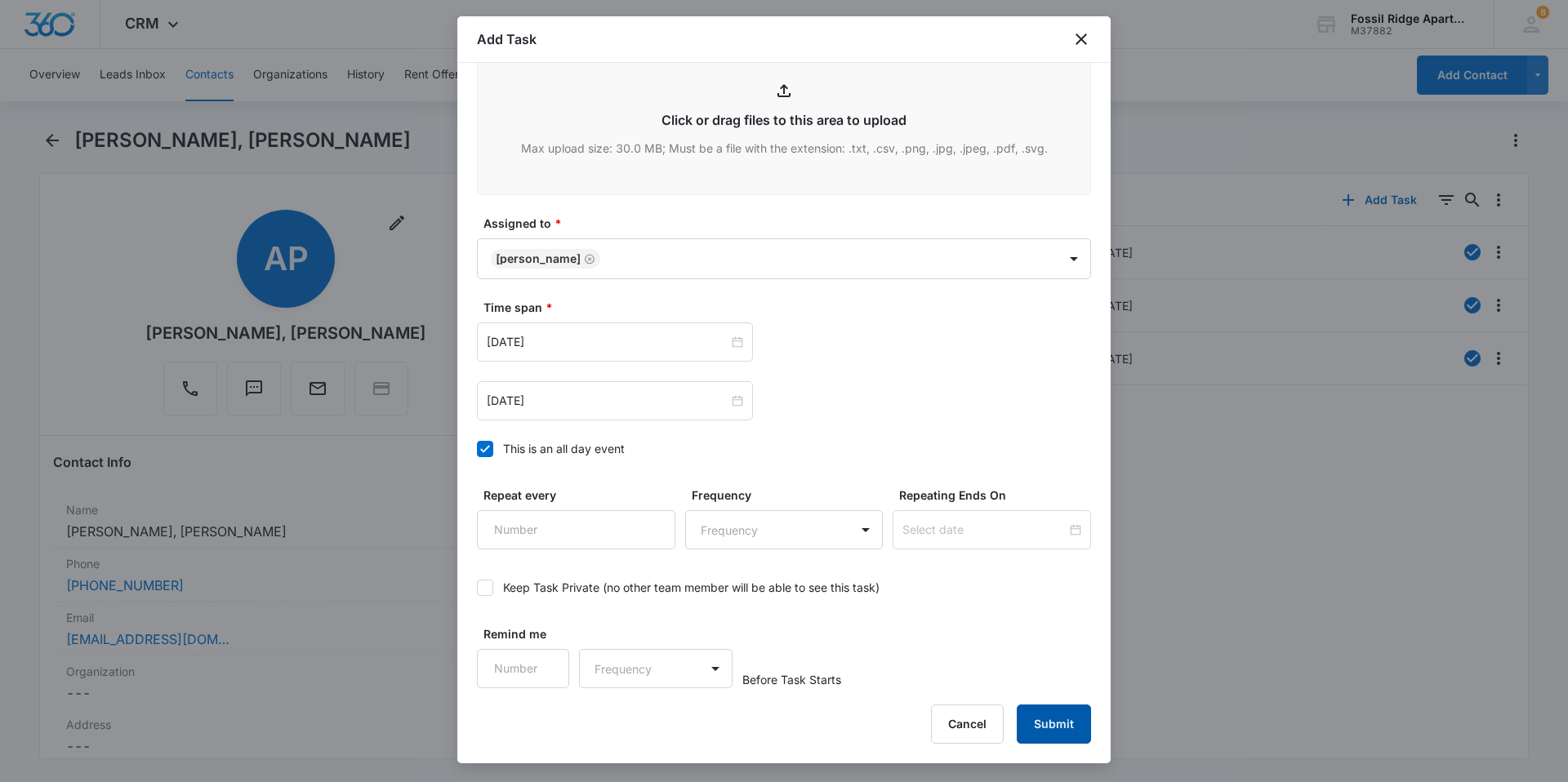
click at [1068, 729] on button "Submit" at bounding box center [1053, 724] width 74 height 39
